Goal: Task Accomplishment & Management: Manage account settings

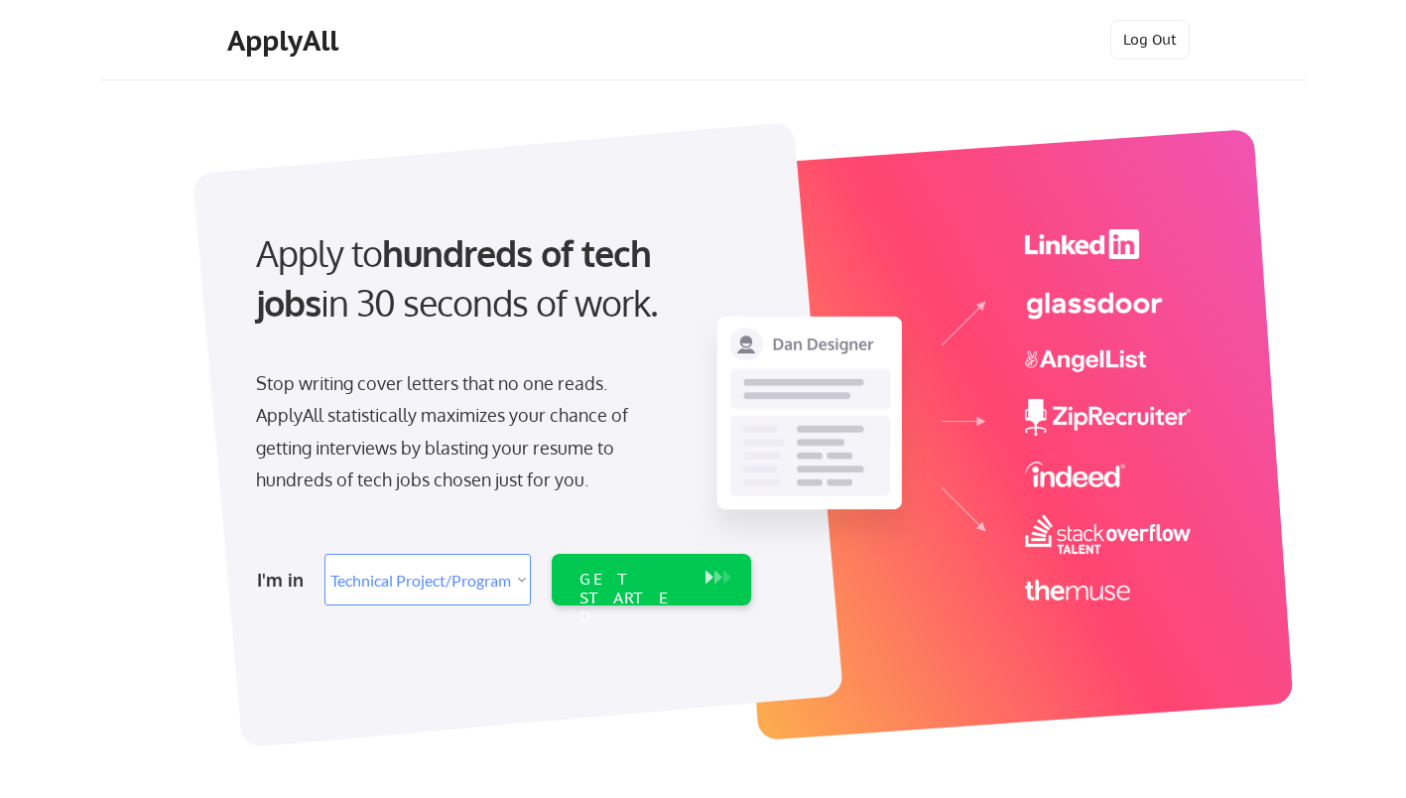
select select ""technical_project_program_mgmt""
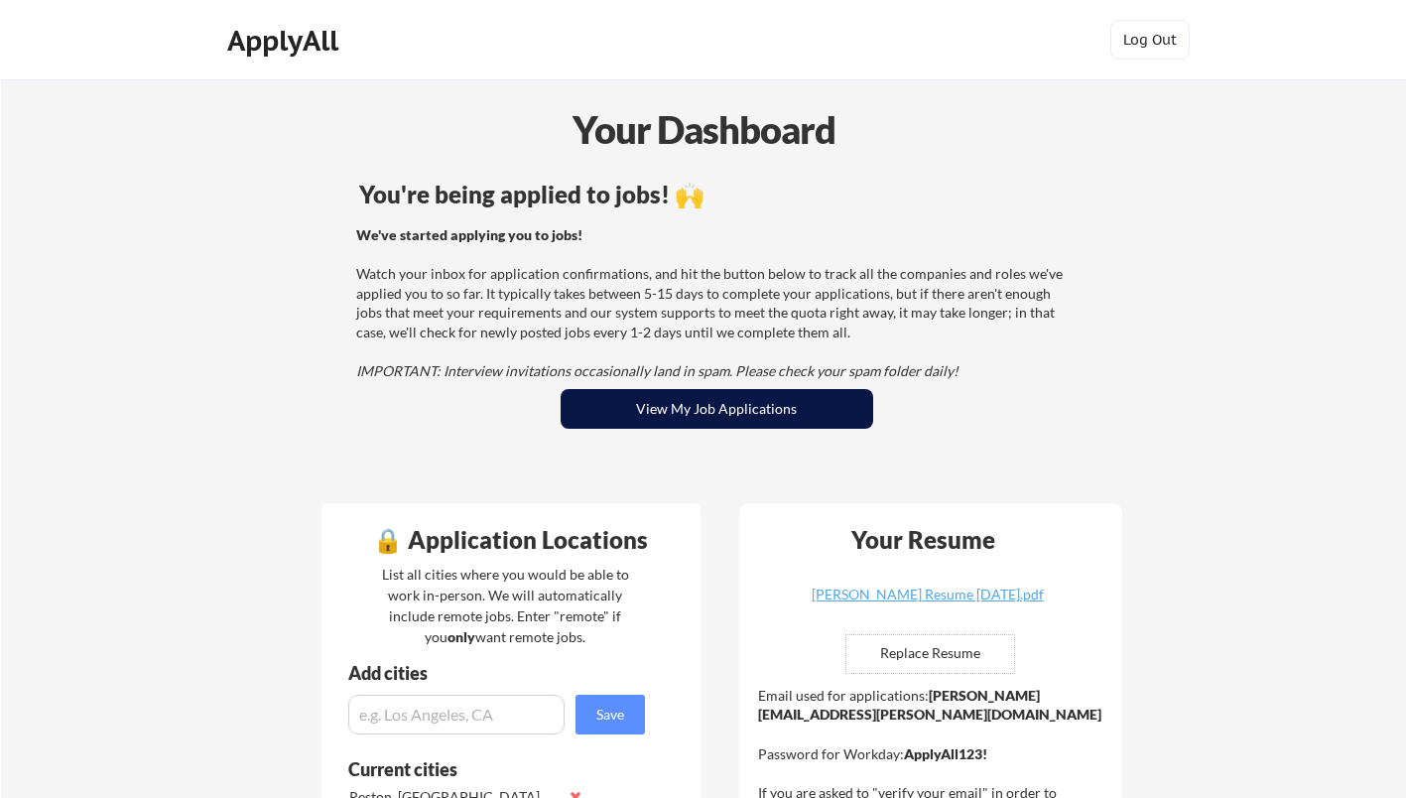
click at [730, 412] on button "View My Job Applications" at bounding box center [717, 409] width 313 height 40
